Goal: Task Accomplishment & Management: Complete application form

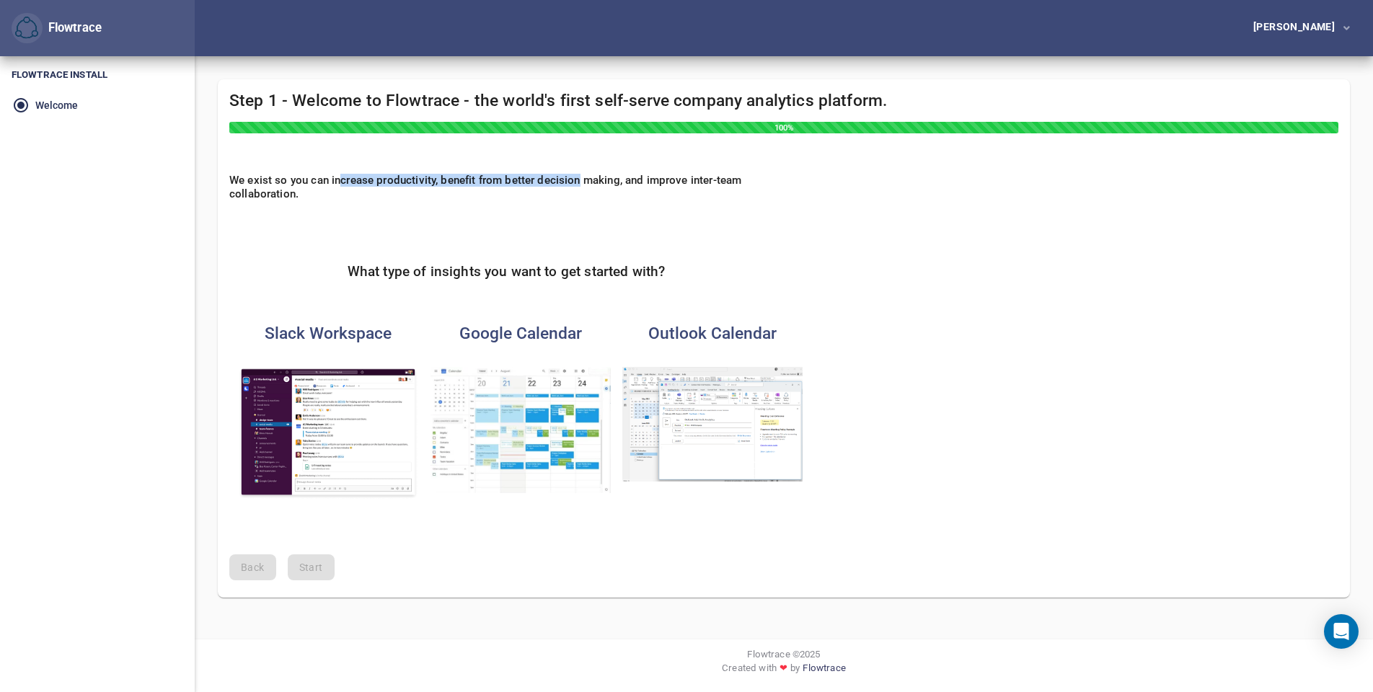
drag, startPoint x: 342, startPoint y: 179, endPoint x: 577, endPoint y: 180, distance: 234.3
click at [577, 180] on h6 "We exist so you can increase productivity, benefit from better decision making,…" at bounding box center [506, 187] width 554 height 26
drag, startPoint x: 370, startPoint y: 274, endPoint x: 682, endPoint y: 267, distance: 312.2
click at [682, 267] on div "What type of insights you want to get started with?" at bounding box center [506, 260] width 554 height 63
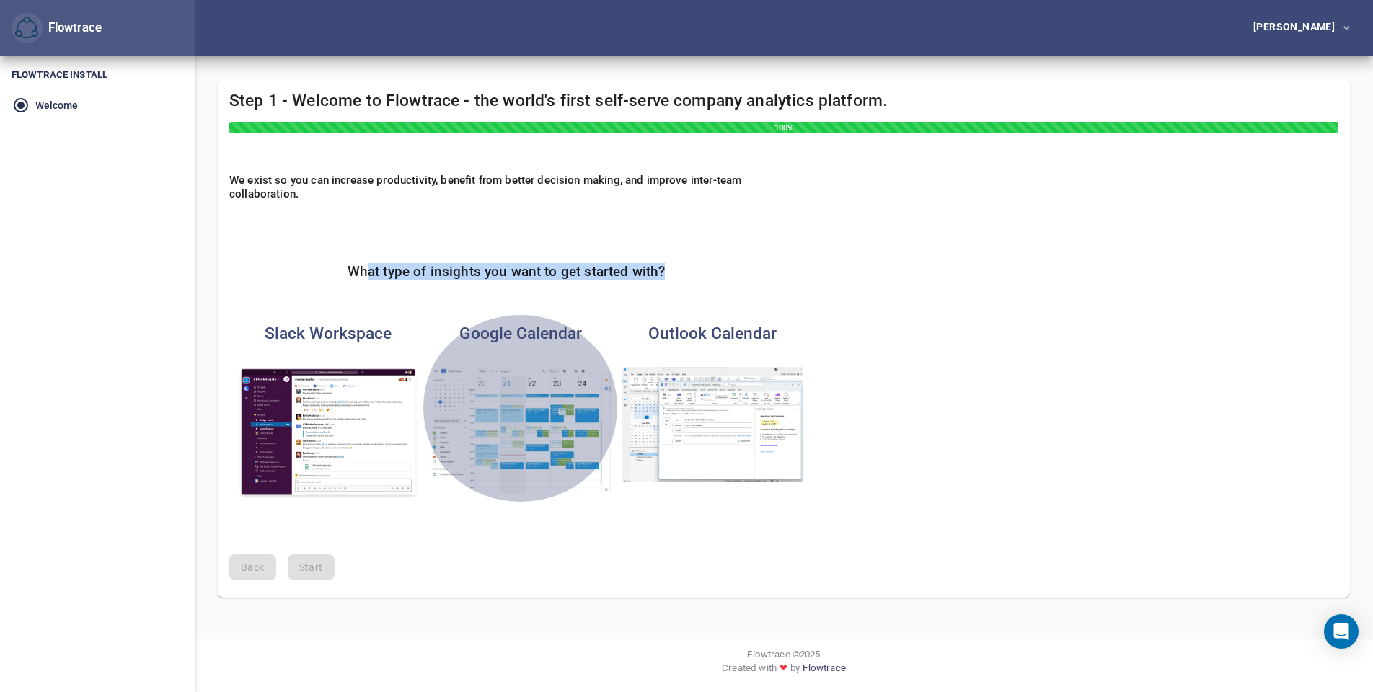
click at [536, 405] on img "button" at bounding box center [520, 430] width 180 height 126
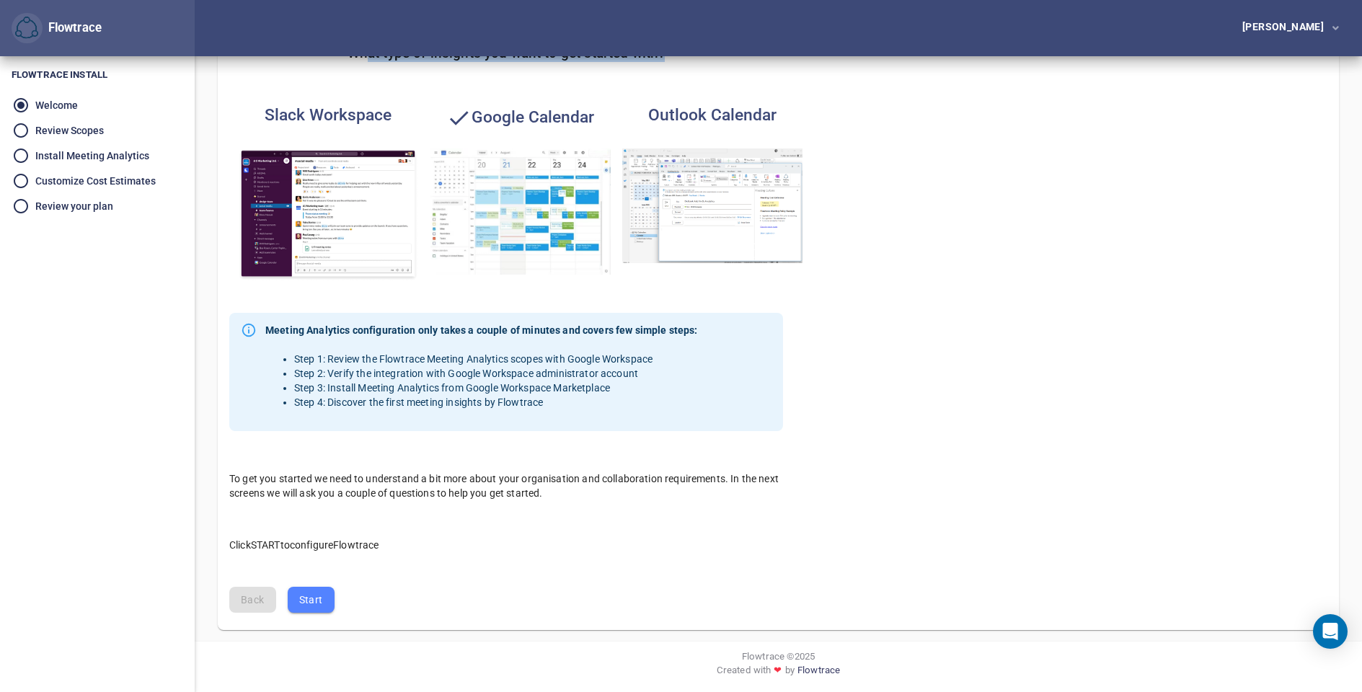
scroll to position [219, 0]
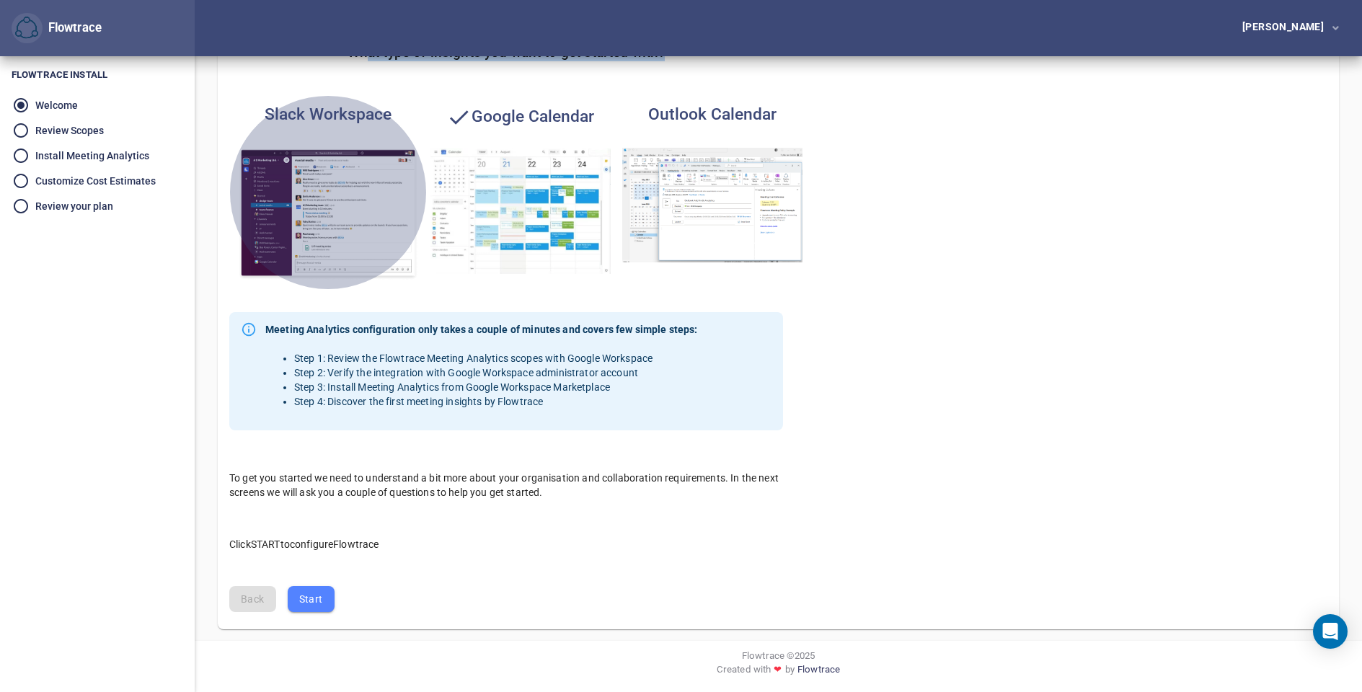
click at [329, 220] on img "button" at bounding box center [328, 214] width 180 height 133
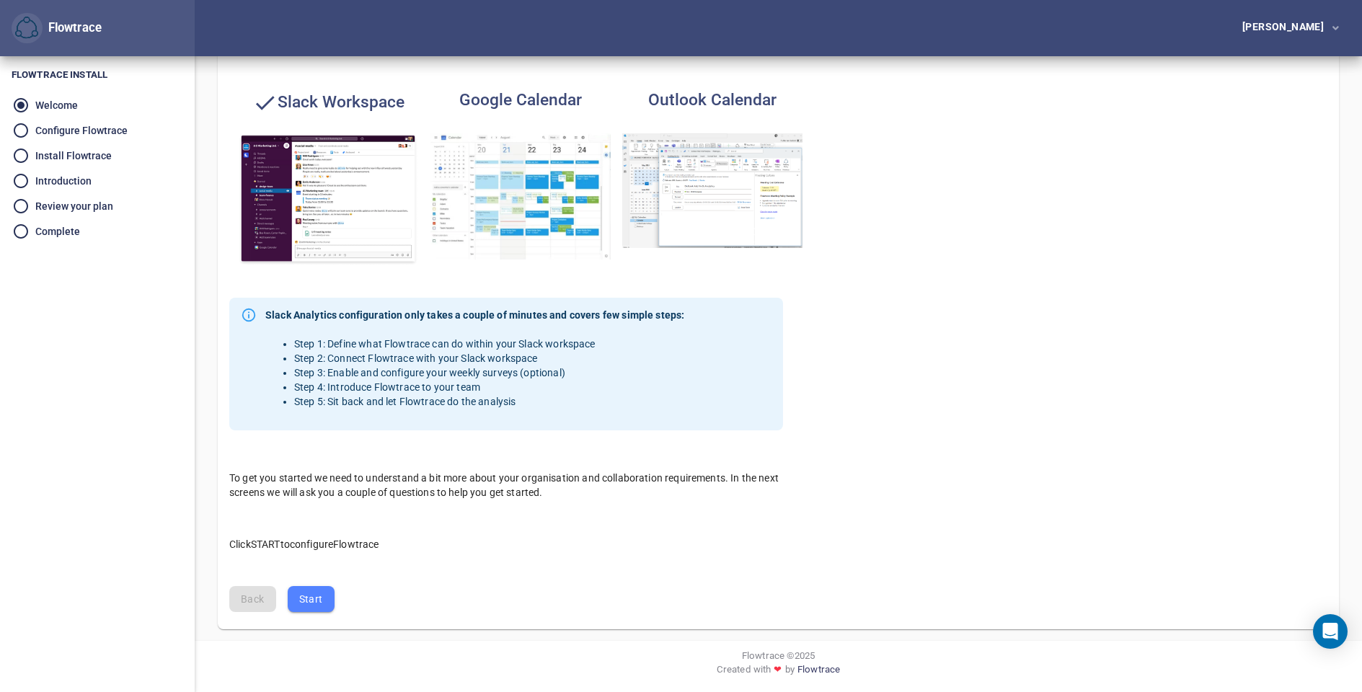
click at [696, 211] on img "button" at bounding box center [712, 190] width 180 height 115
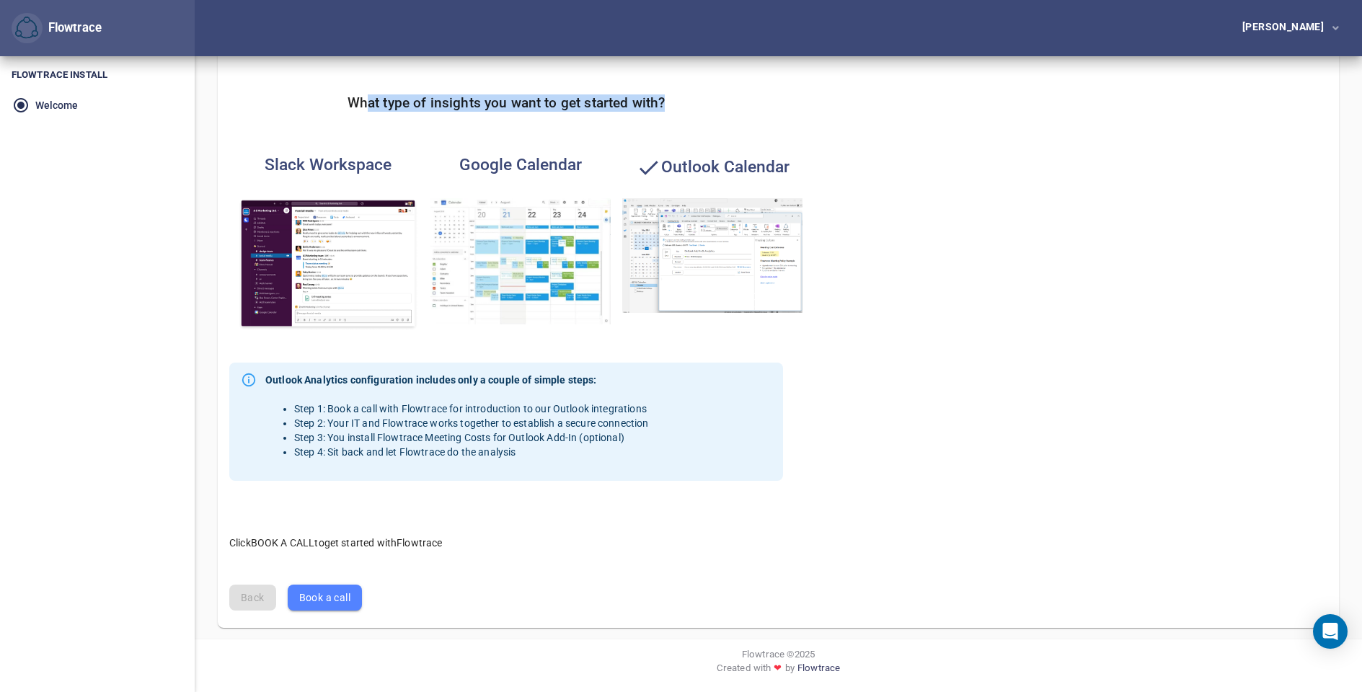
scroll to position [167, 0]
click at [601, 234] on img "button" at bounding box center [520, 263] width 180 height 126
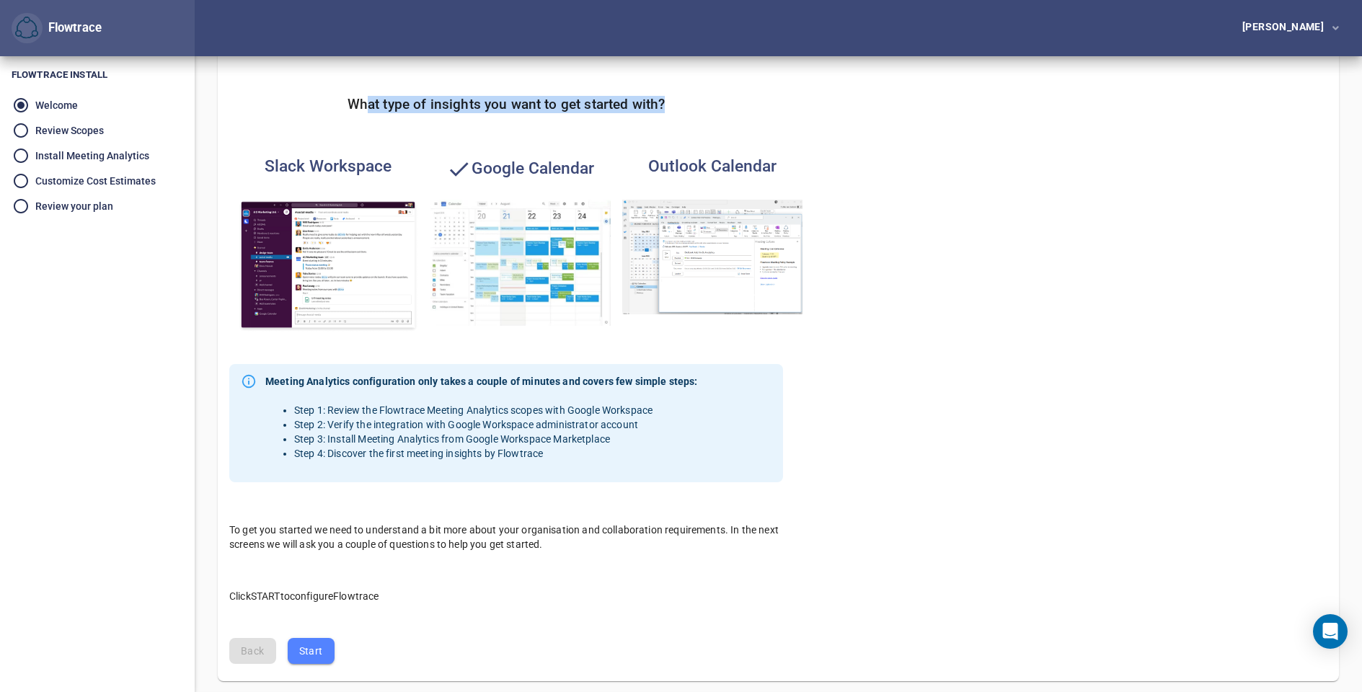
scroll to position [219, 0]
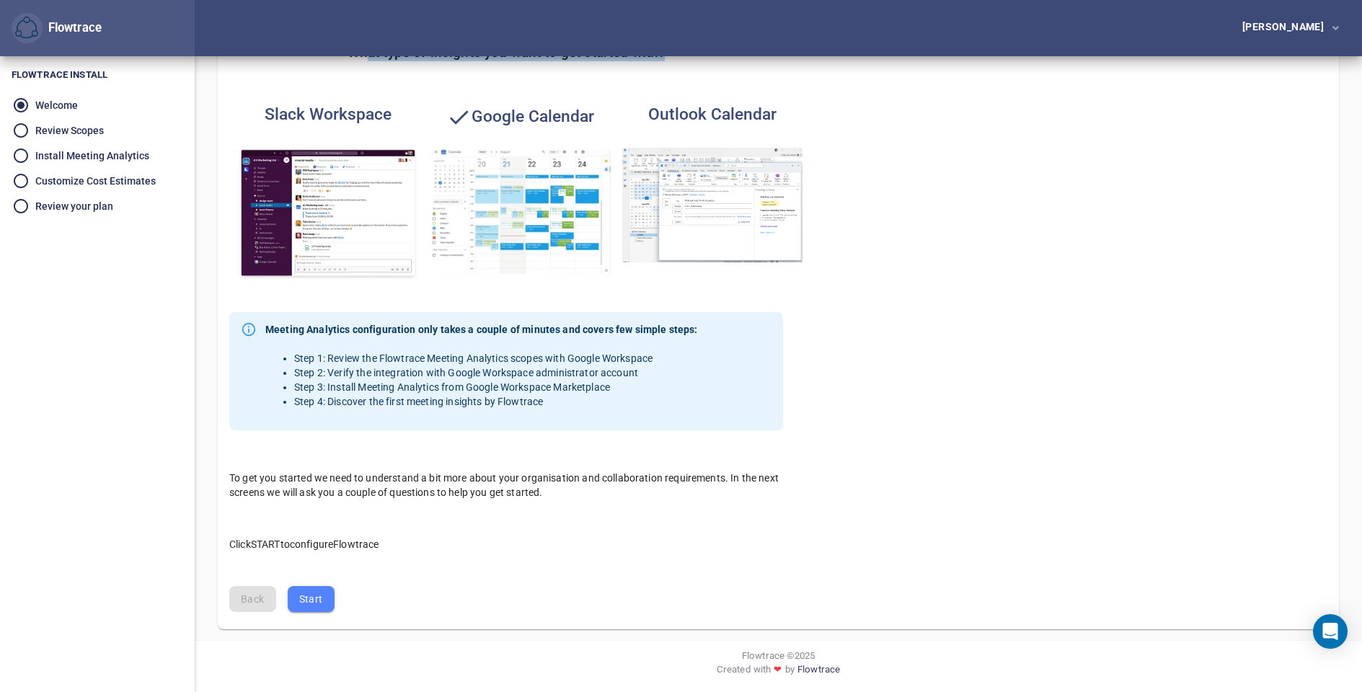
click at [323, 210] on img "button" at bounding box center [328, 214] width 180 height 133
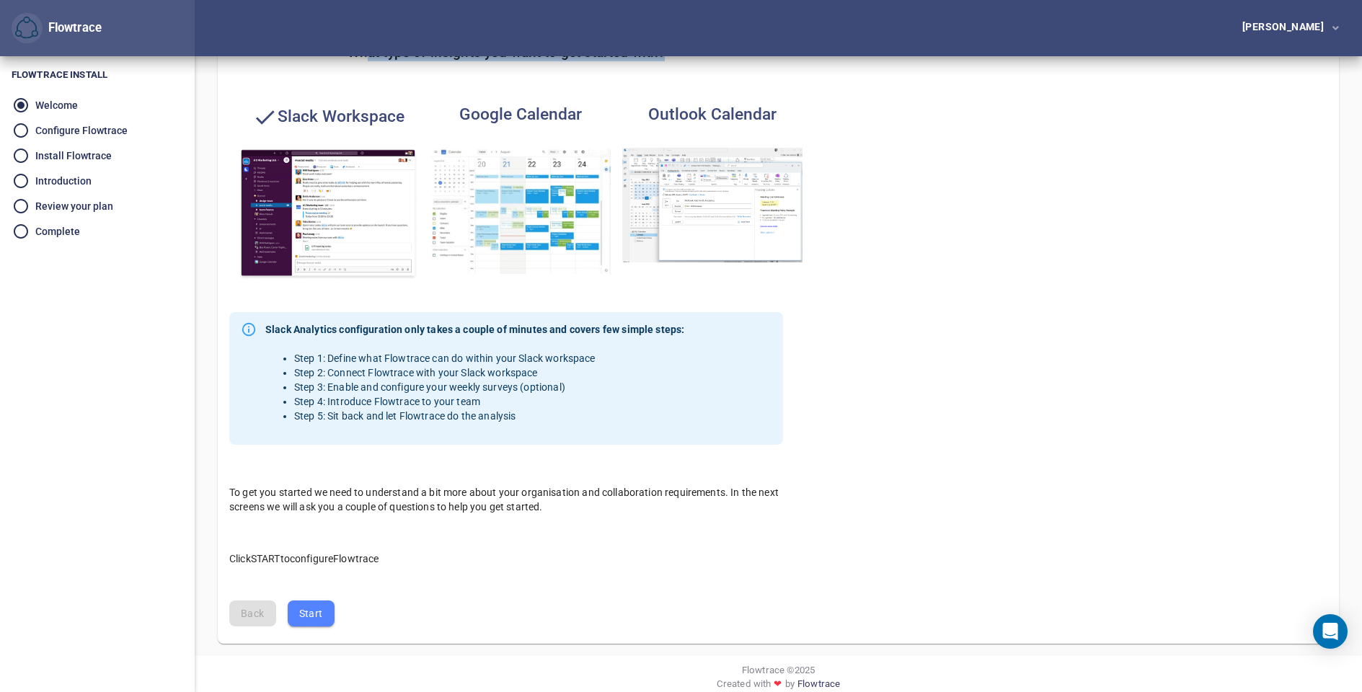
scroll to position [234, 0]
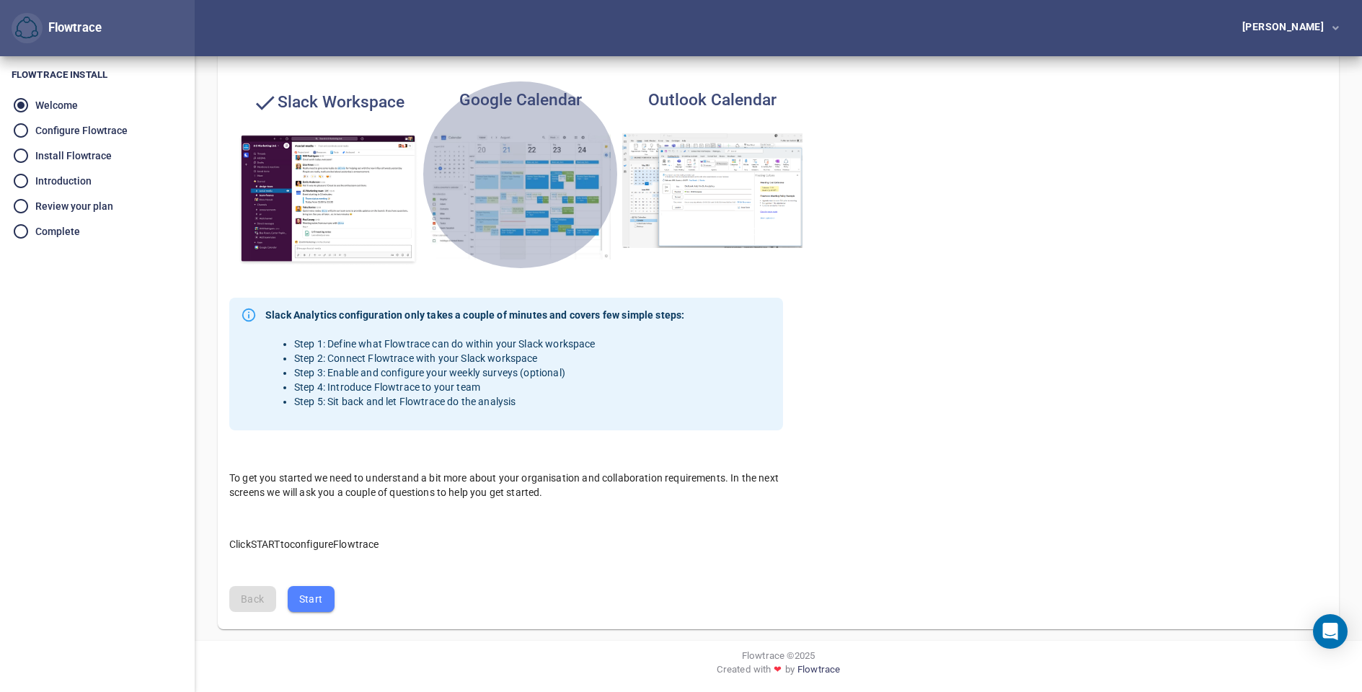
click at [534, 185] on img "button" at bounding box center [520, 196] width 180 height 126
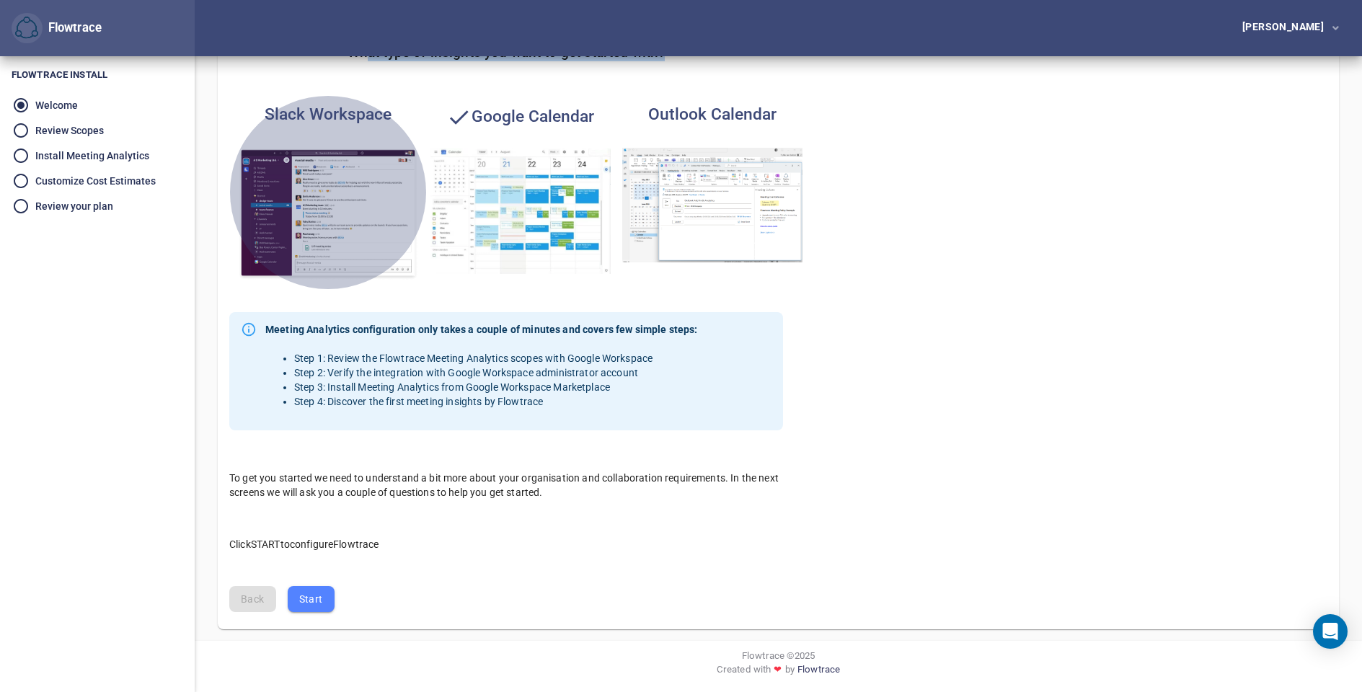
click at [363, 182] on img "button" at bounding box center [328, 214] width 180 height 133
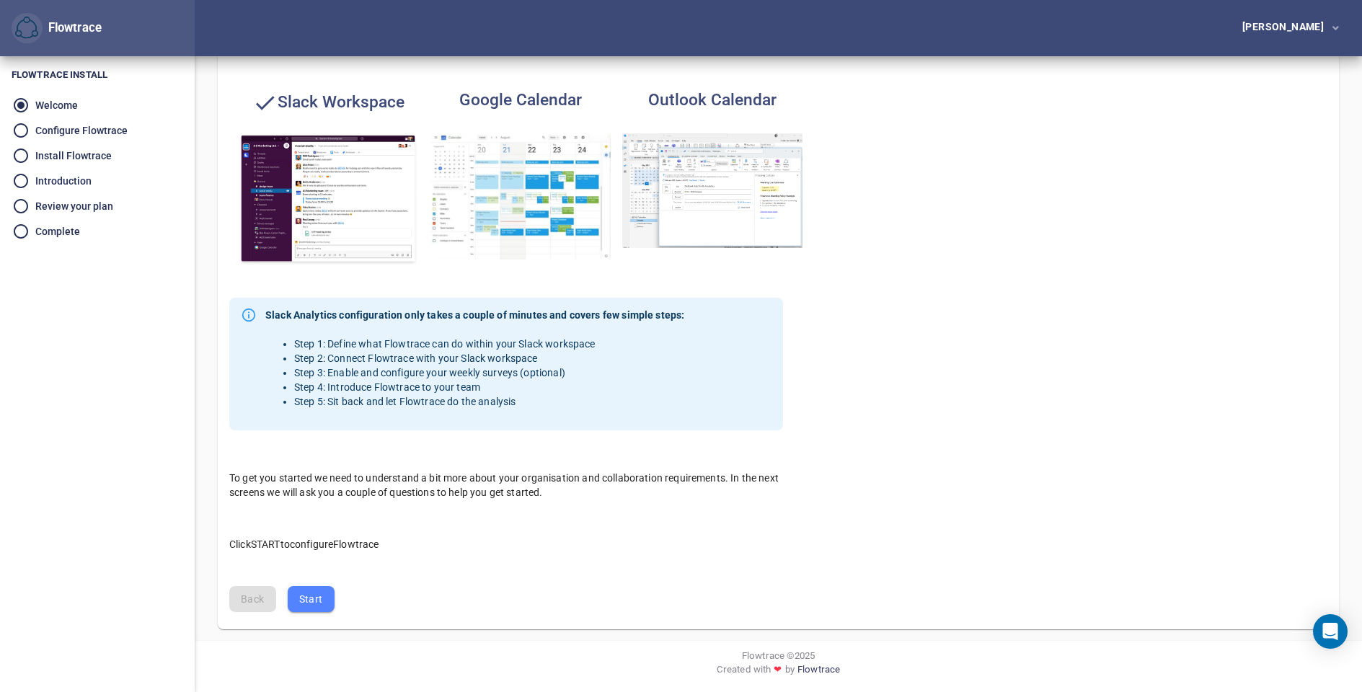
click at [531, 178] on img "button" at bounding box center [520, 196] width 180 height 126
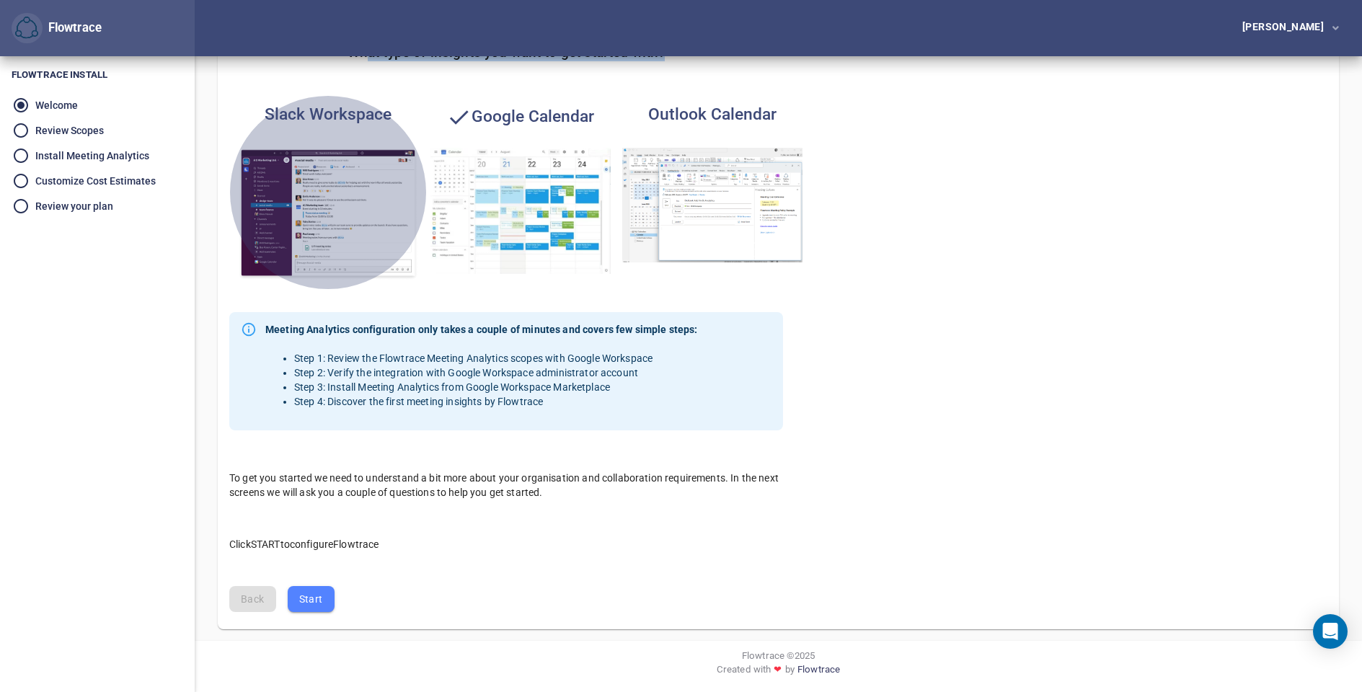
click at [306, 195] on img "button" at bounding box center [328, 214] width 180 height 133
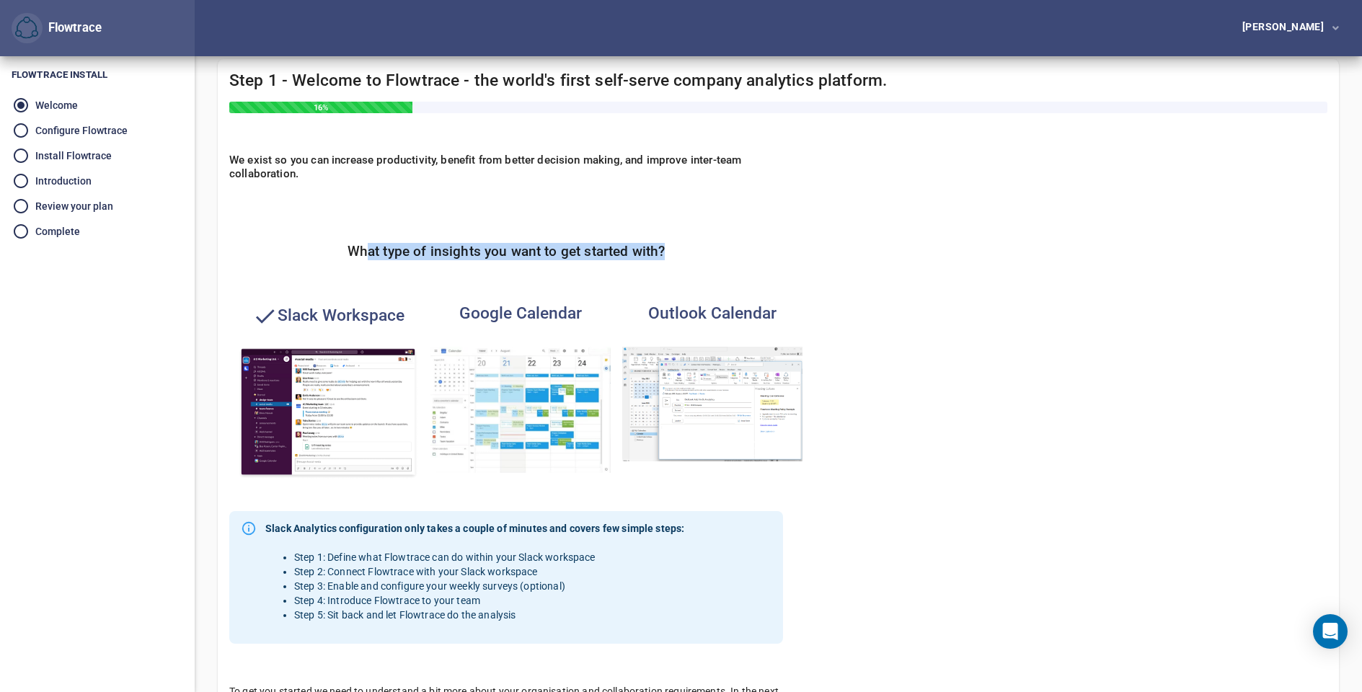
scroll to position [57, 0]
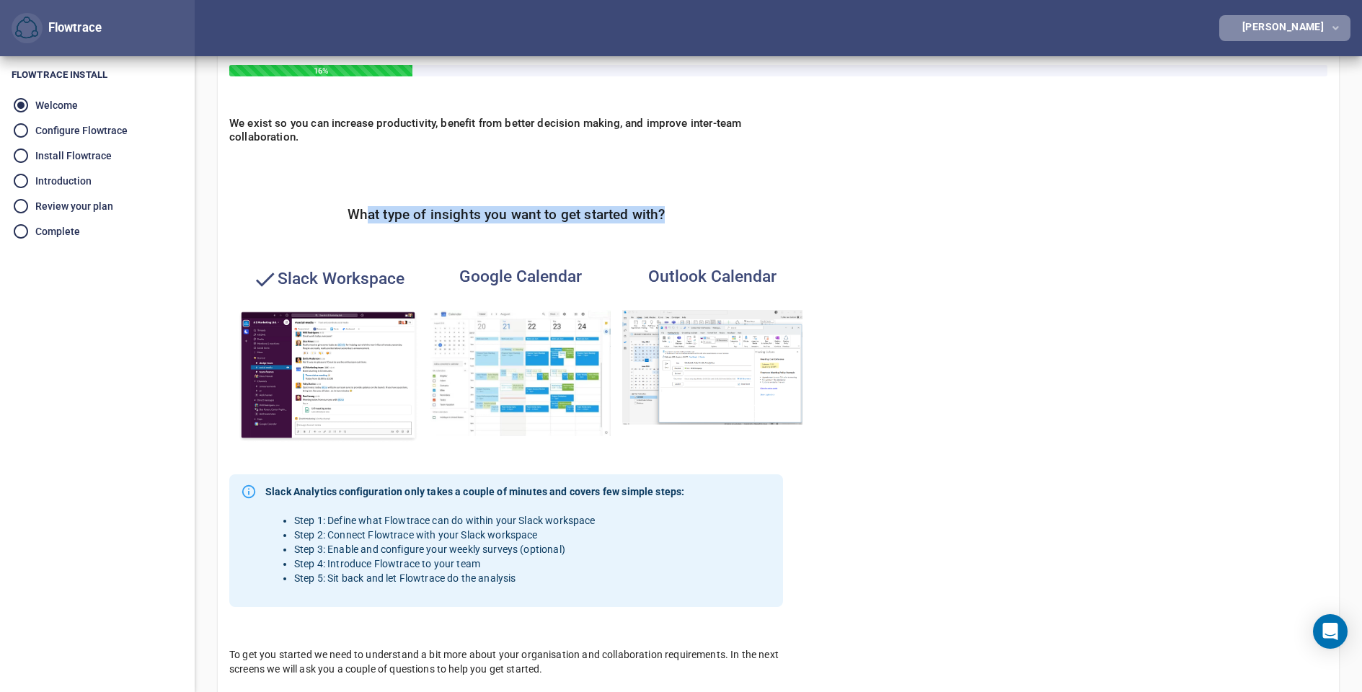
click at [1314, 22] on div "[PERSON_NAME]" at bounding box center [1285, 27] width 87 height 10
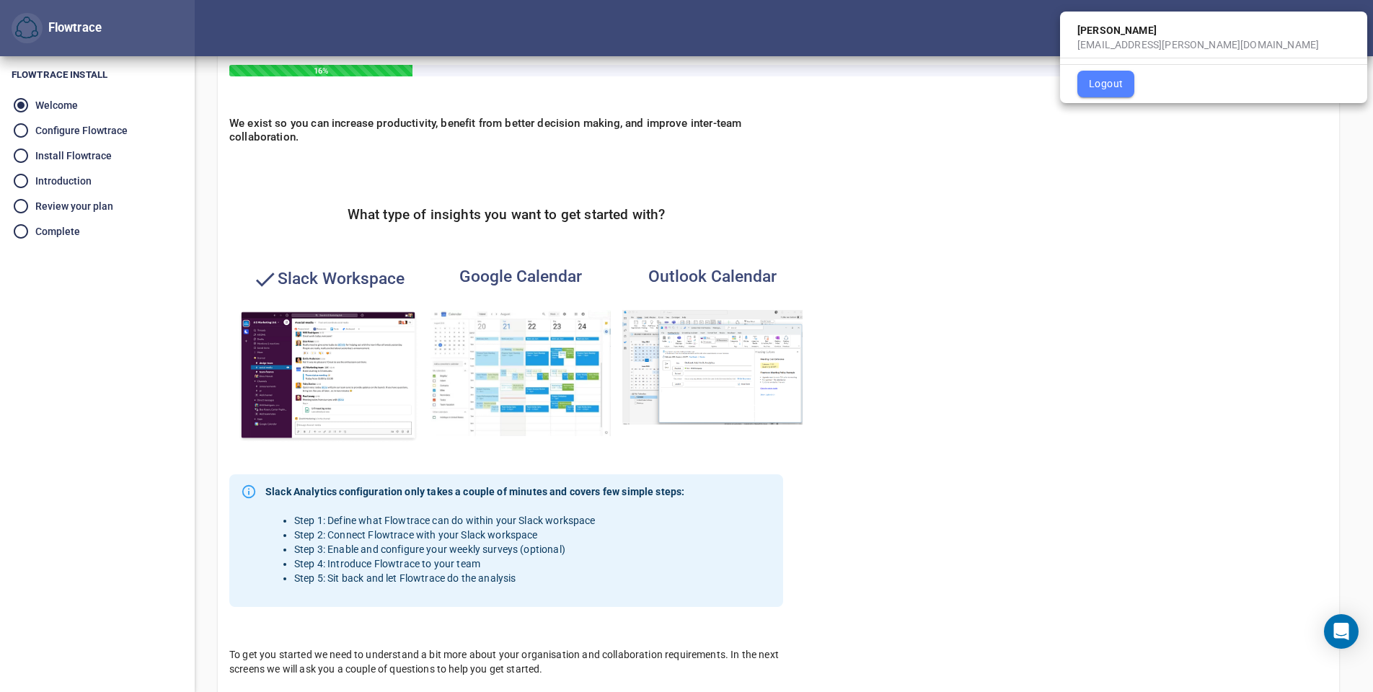
click at [1198, 177] on div at bounding box center [686, 346] width 1373 height 692
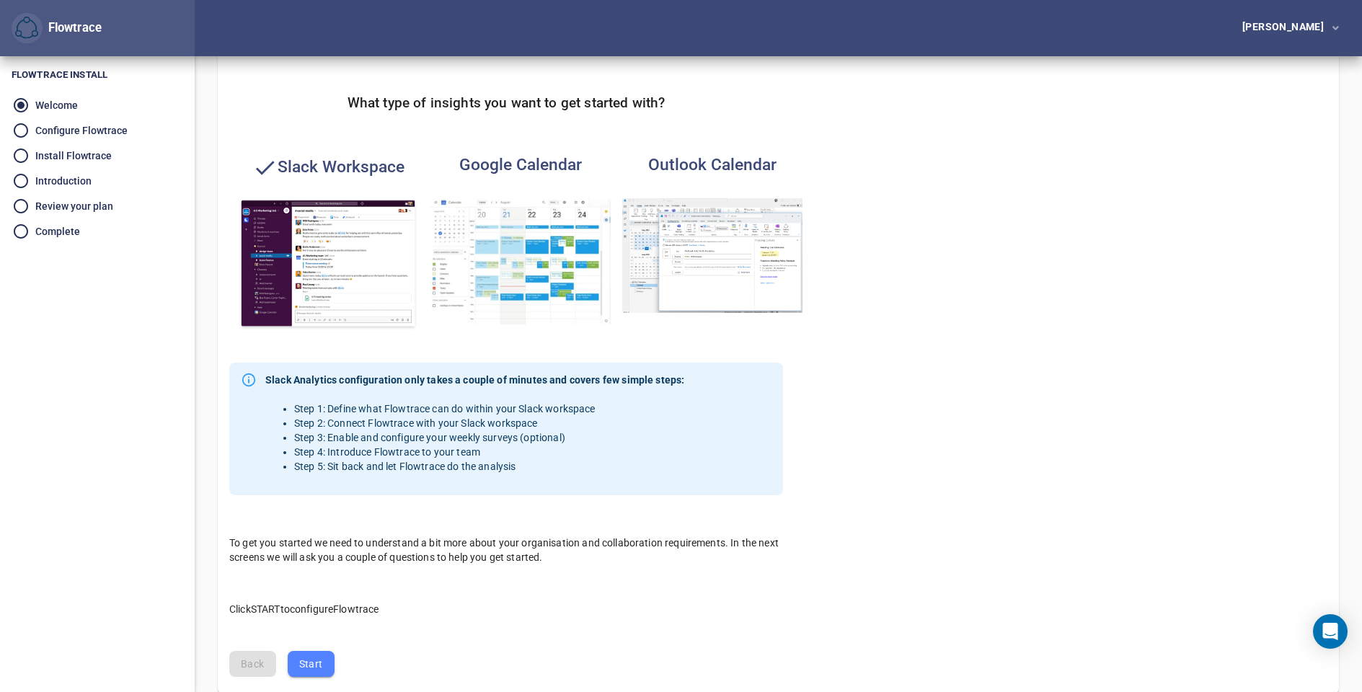
scroll to position [234, 0]
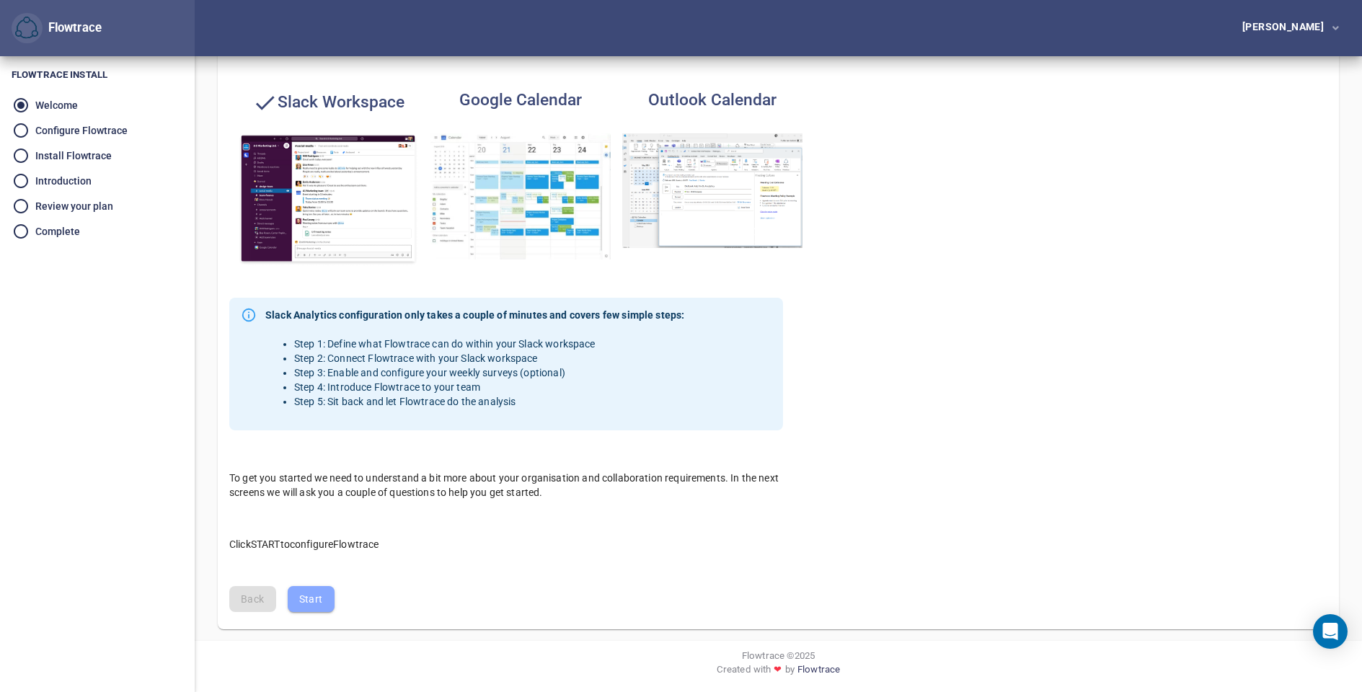
click at [311, 602] on span "Start" at bounding box center [311, 599] width 24 height 18
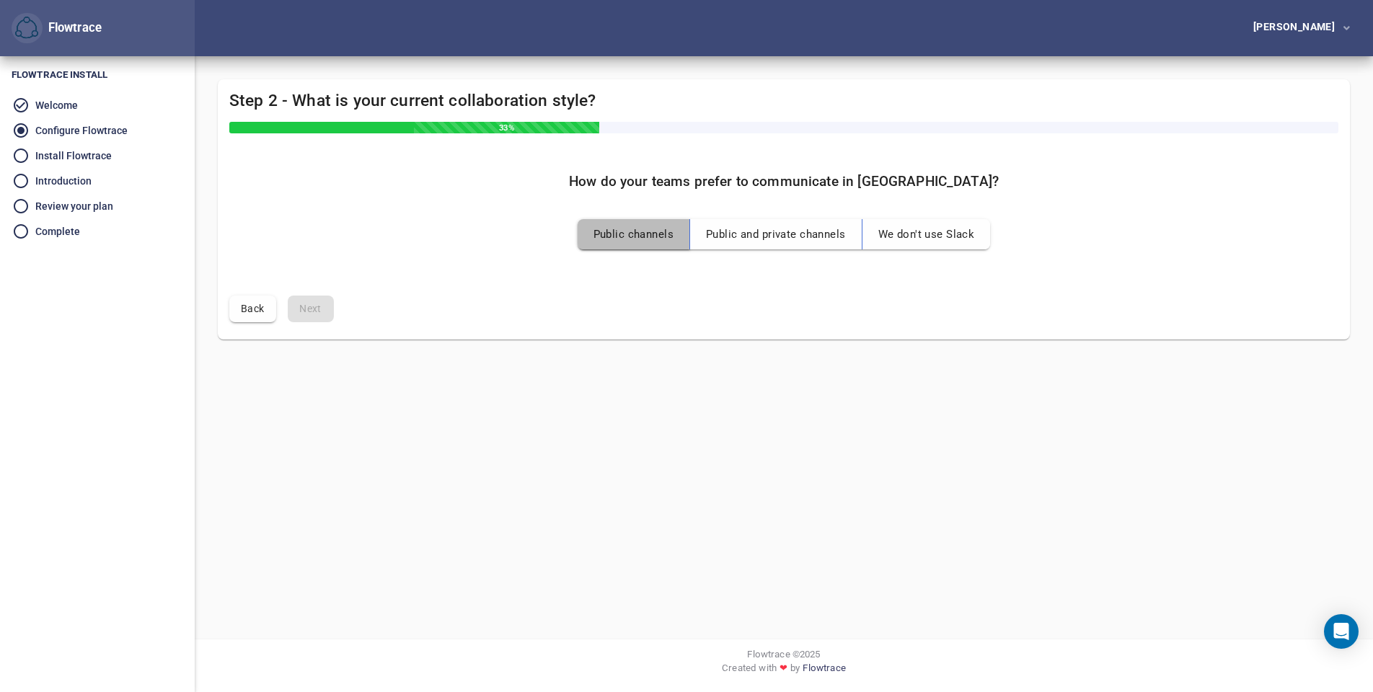
click at [628, 242] on span "Public channels" at bounding box center [633, 234] width 80 height 19
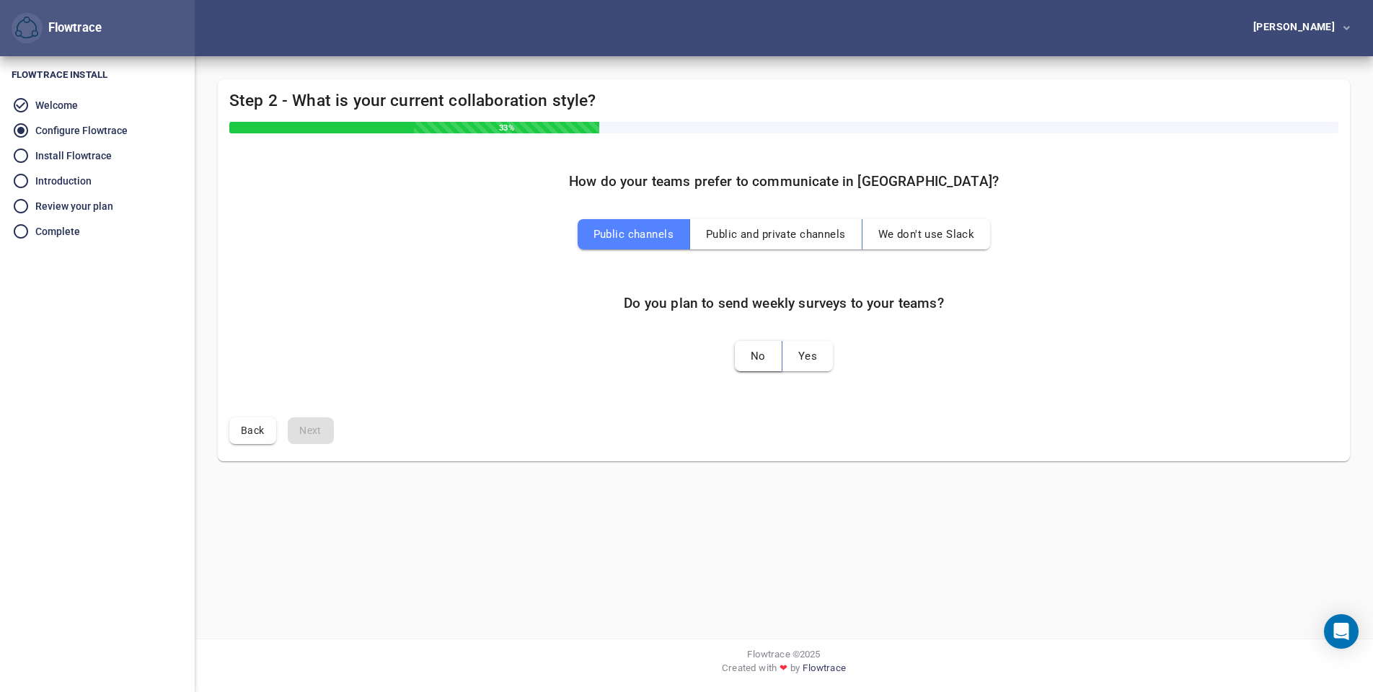
click at [764, 361] on span "No" at bounding box center [758, 356] width 15 height 19
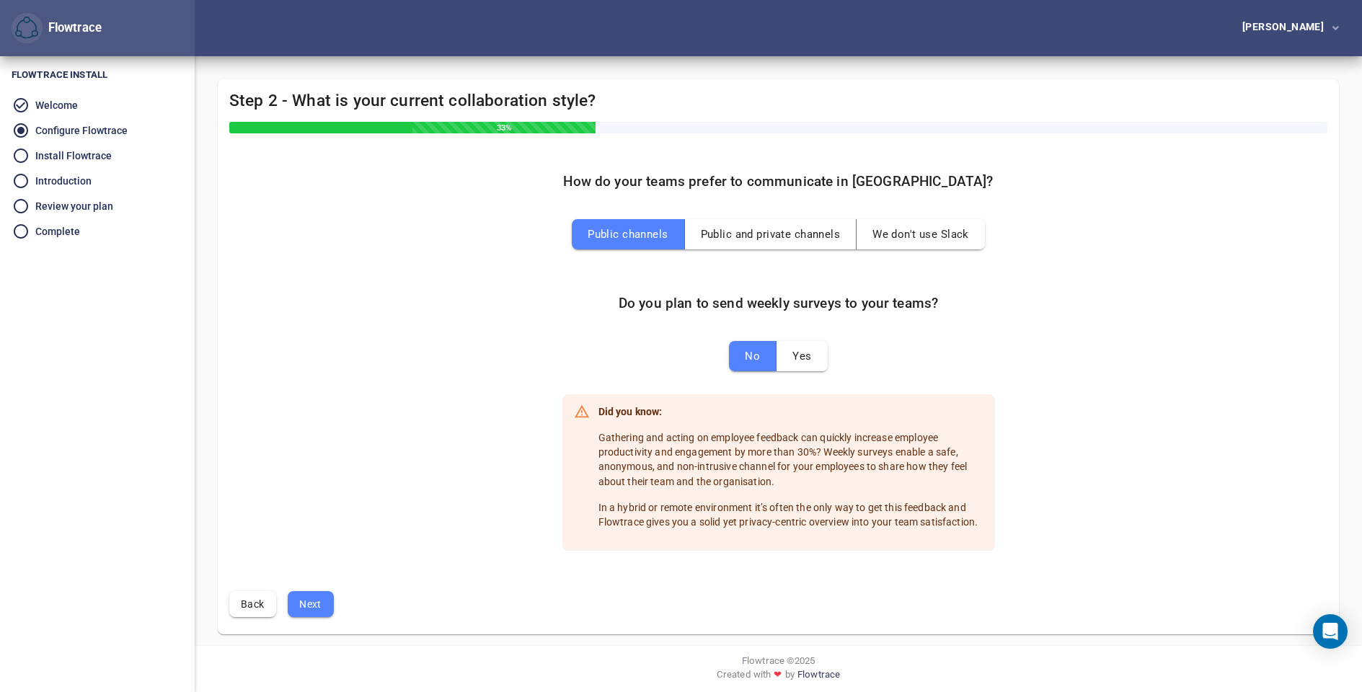
click at [321, 608] on span "Next" at bounding box center [310, 605] width 23 height 18
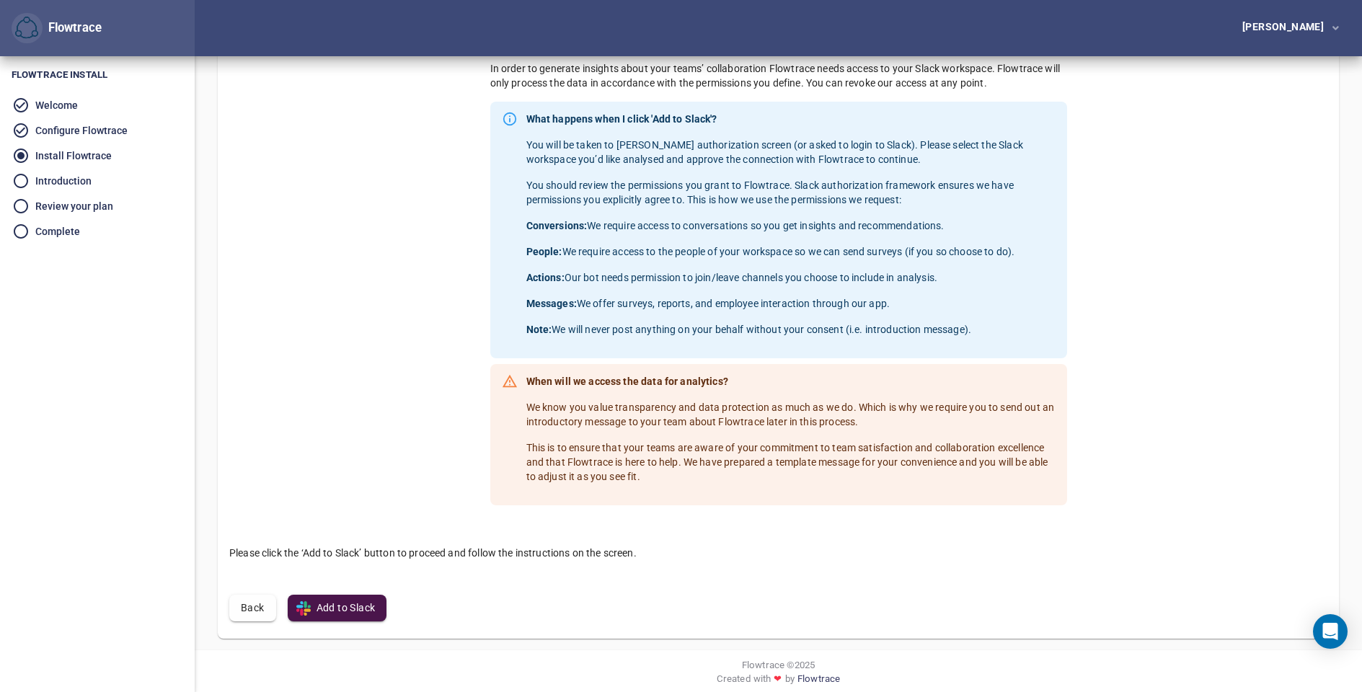
scroll to position [130, 0]
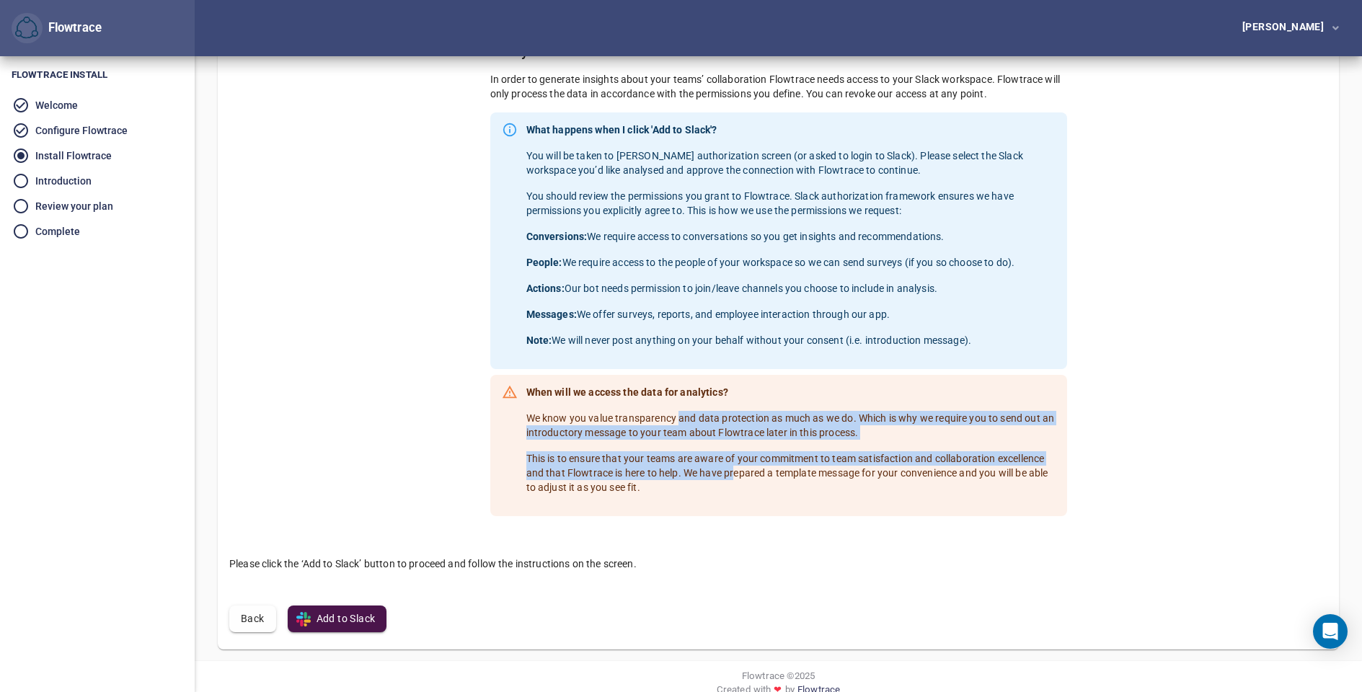
drag, startPoint x: 677, startPoint y: 420, endPoint x: 736, endPoint y: 469, distance: 76.3
click at [736, 469] on span "When will we access the data for analytics? We know you value transparency and …" at bounding box center [790, 445] width 529 height 121
